Goal: Navigation & Orientation: Find specific page/section

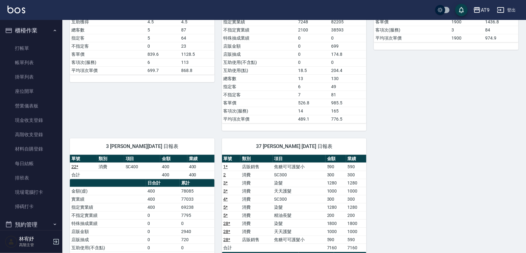
scroll to position [273, 0]
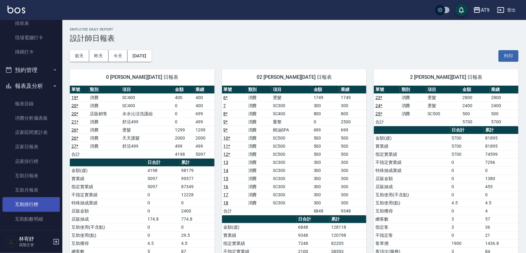
scroll to position [156, 0]
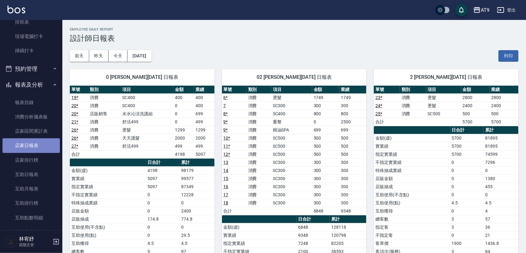
click at [37, 152] on link "店家日報表" at bounding box center [30, 145] width 57 height 14
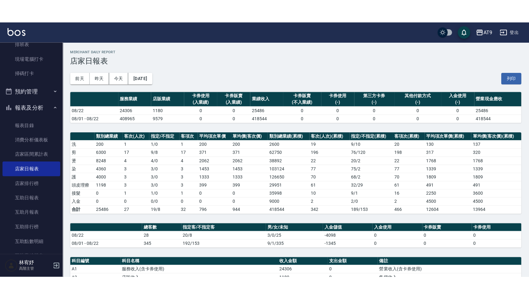
scroll to position [78, 0]
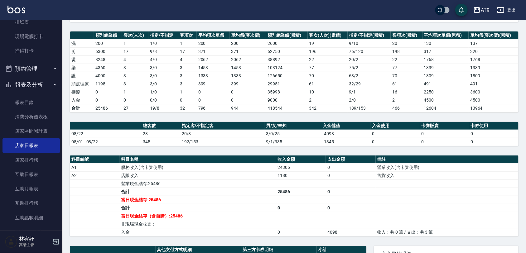
click at [221, 151] on div "AT9 2025-08-22 店家日報表 列印時間： 2025-08-22-20:45 Merchant Daily Report 店家日報表 前天 昨天 今…" at bounding box center [293, 150] width 463 height 417
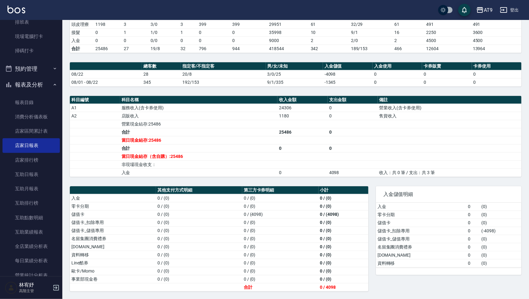
scroll to position [140, 0]
click at [38, 172] on link "互助日報表" at bounding box center [30, 174] width 57 height 14
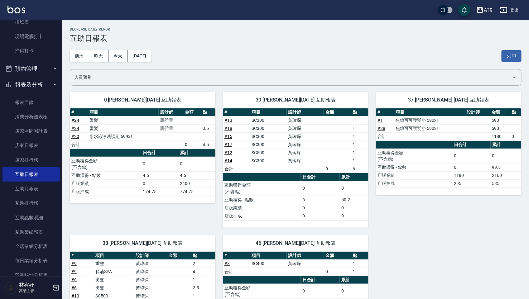
click at [76, 121] on link "# 24" at bounding box center [75, 120] width 8 height 5
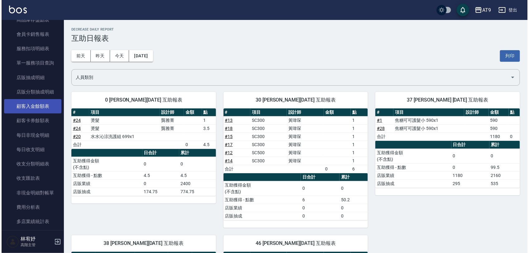
scroll to position [701, 0]
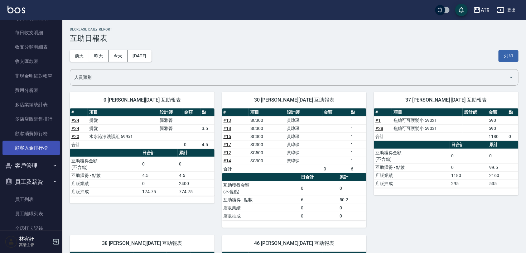
click at [33, 147] on link "顧客入金排行榜" at bounding box center [30, 148] width 57 height 14
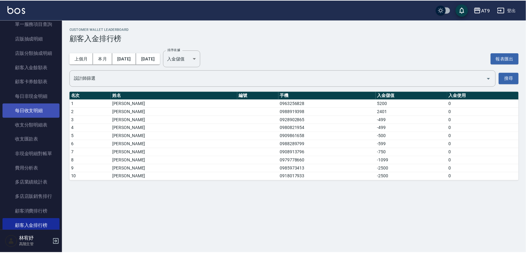
scroll to position [545, 0]
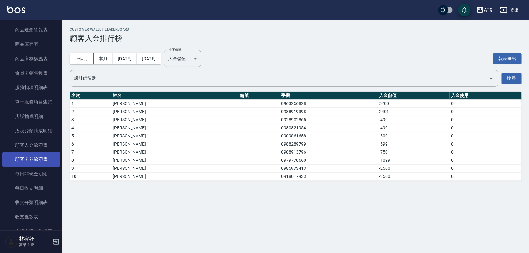
click at [35, 153] on link "顧客卡券餘額表" at bounding box center [30, 159] width 57 height 14
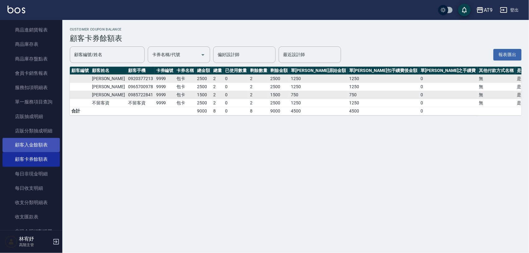
click at [38, 145] on link "顧客入金餘額表" at bounding box center [30, 145] width 57 height 14
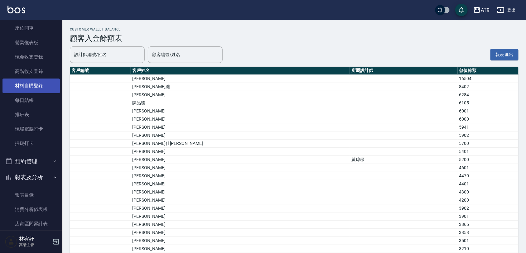
scroll to position [117, 0]
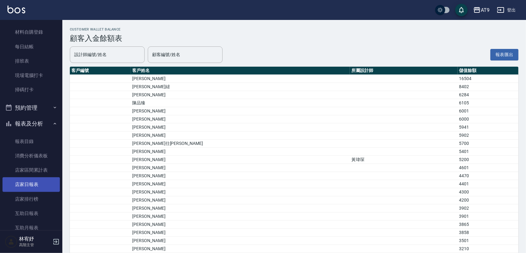
click at [41, 184] on link "店家日報表" at bounding box center [30, 184] width 57 height 14
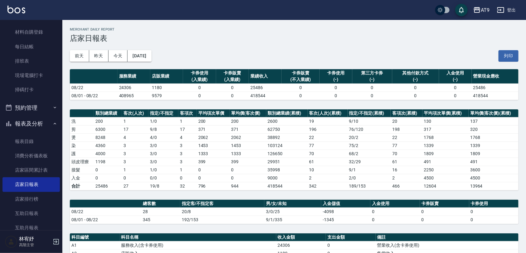
click at [55, 241] on icon "button" at bounding box center [55, 241] width 7 height 7
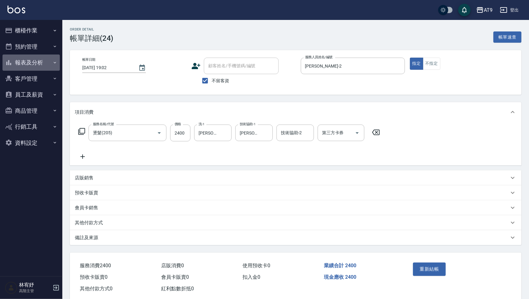
click at [33, 64] on button "報表及分析" at bounding box center [30, 63] width 57 height 16
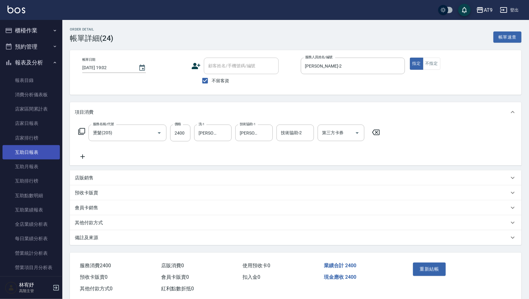
click at [37, 151] on link "互助日報表" at bounding box center [30, 152] width 57 height 14
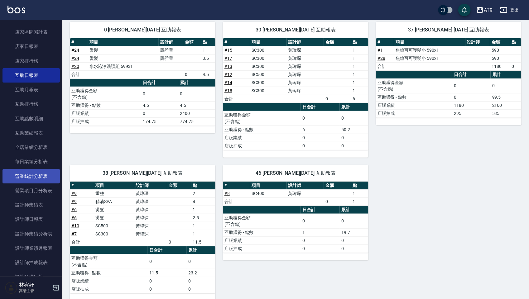
scroll to position [78, 0]
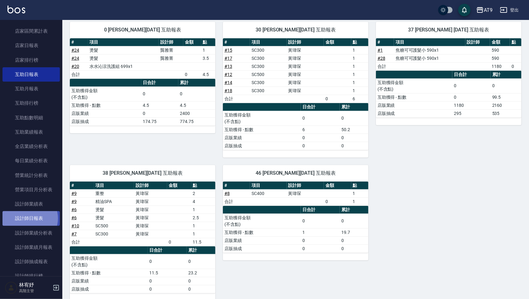
click at [29, 218] on link "設計師日報表" at bounding box center [30, 218] width 57 height 14
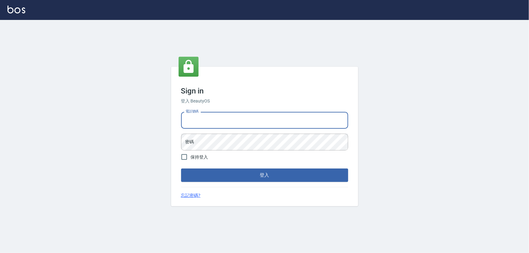
click at [209, 119] on input "電話號碼" at bounding box center [264, 120] width 167 height 17
type input "0975151920"
